Goal: Information Seeking & Learning: Understand process/instructions

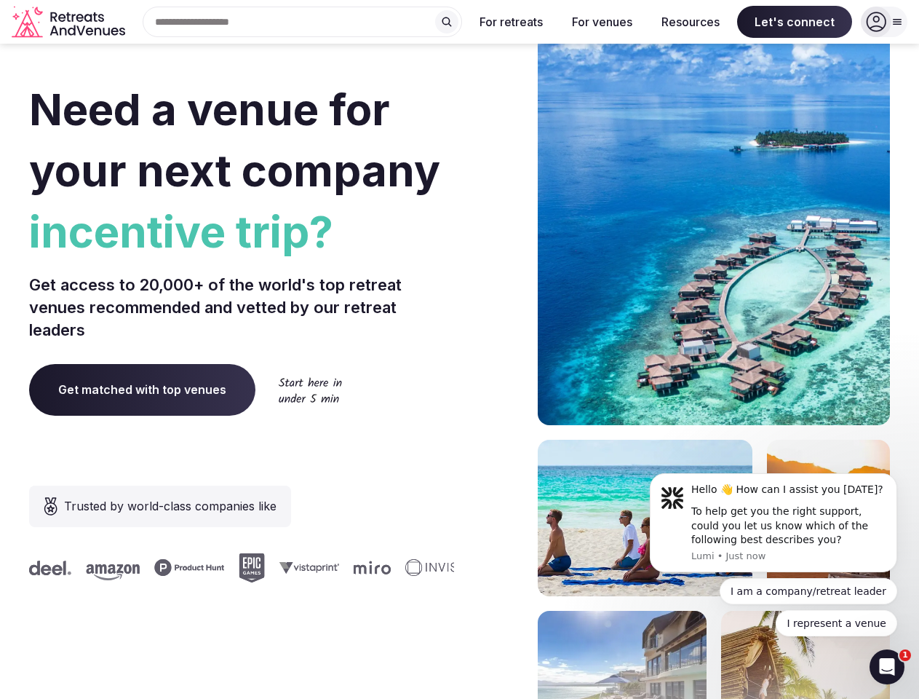
click at [459, 349] on div "Need a venue for your next company incentive trip? Get access to 20,000+ of the…" at bounding box center [459, 435] width 861 height 877
click at [303, 22] on div "Search Popular Destinations [GEOGRAPHIC_DATA], [GEOGRAPHIC_DATA] [GEOGRAPHIC_DA…" at bounding box center [296, 22] width 331 height 31
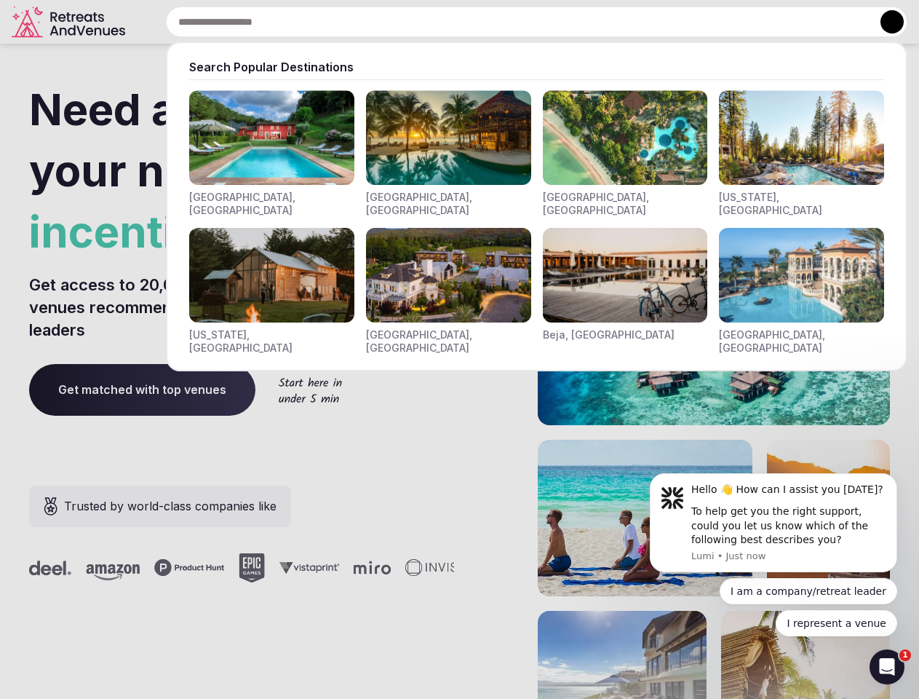
click at [447, 22] on input "text" at bounding box center [537, 22] width 742 height 31
click at [512, 22] on input "text" at bounding box center [537, 22] width 742 height 31
click at [602, 22] on input "text" at bounding box center [537, 22] width 742 height 31
click at [691, 22] on input "text" at bounding box center [537, 22] width 742 height 31
click at [795, 22] on input "text" at bounding box center [537, 22] width 742 height 31
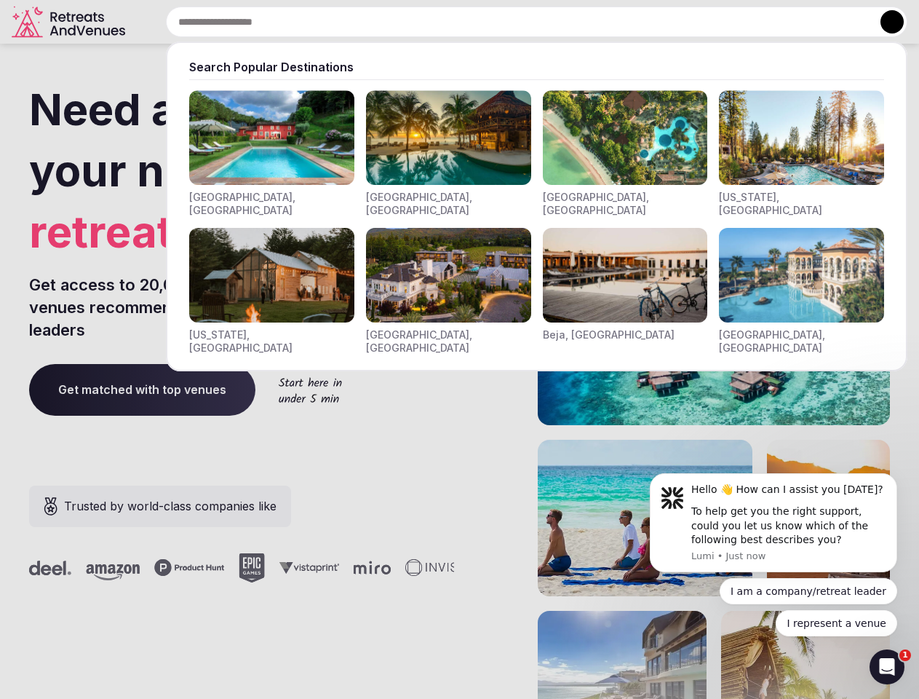
click at [884, 22] on button at bounding box center [892, 21] width 23 height 23
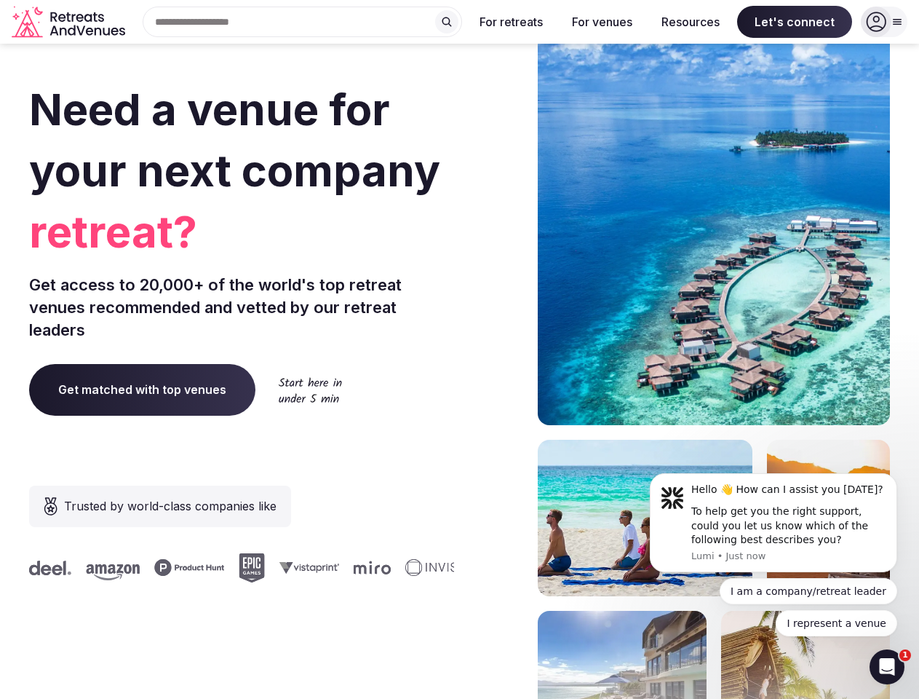
click at [774, 523] on div "To help get you the right support, could you let us know which of the following…" at bounding box center [788, 525] width 195 height 43
